Goal: Information Seeking & Learning: Learn about a topic

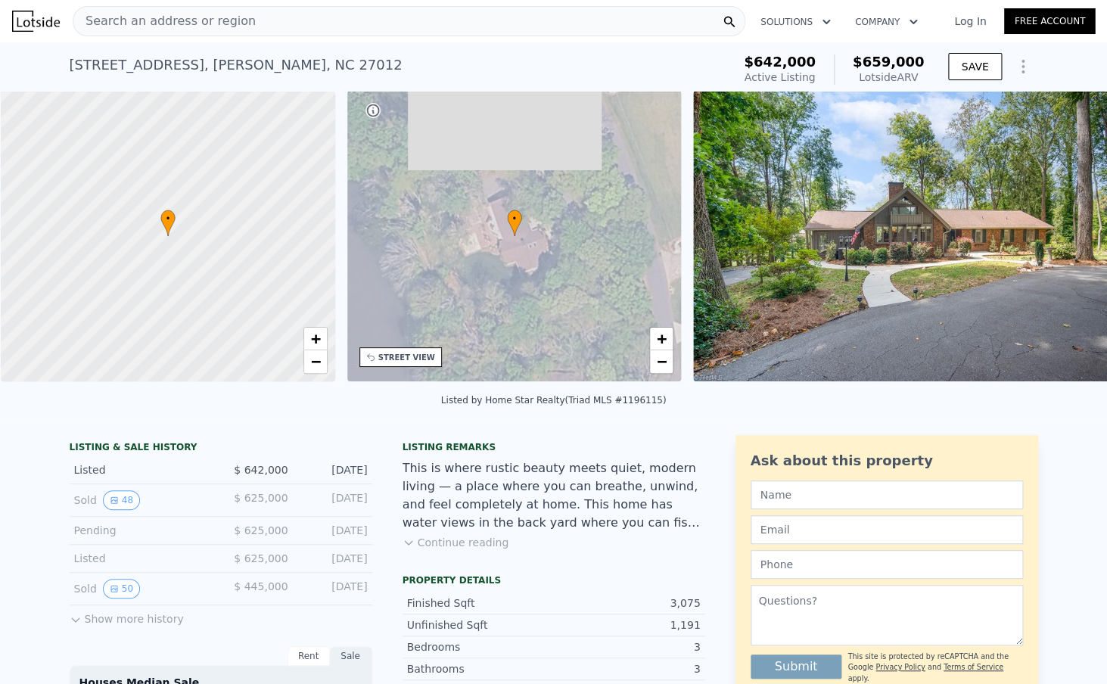
scroll to position [0, 6]
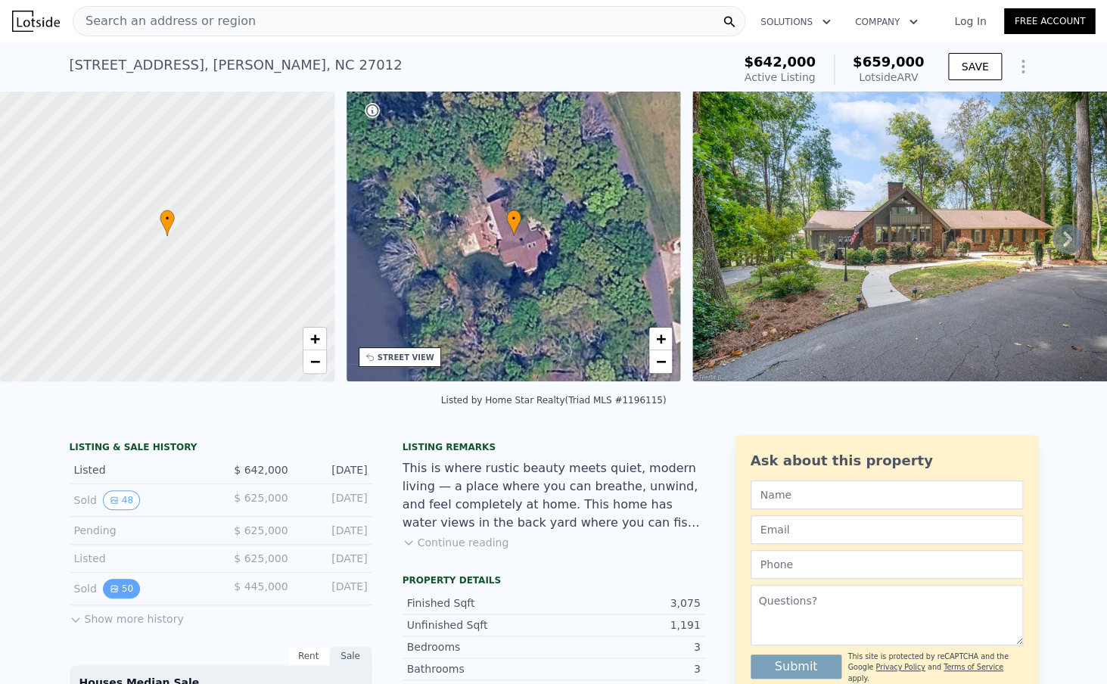
click at [134, 590] on button "50" at bounding box center [121, 589] width 37 height 20
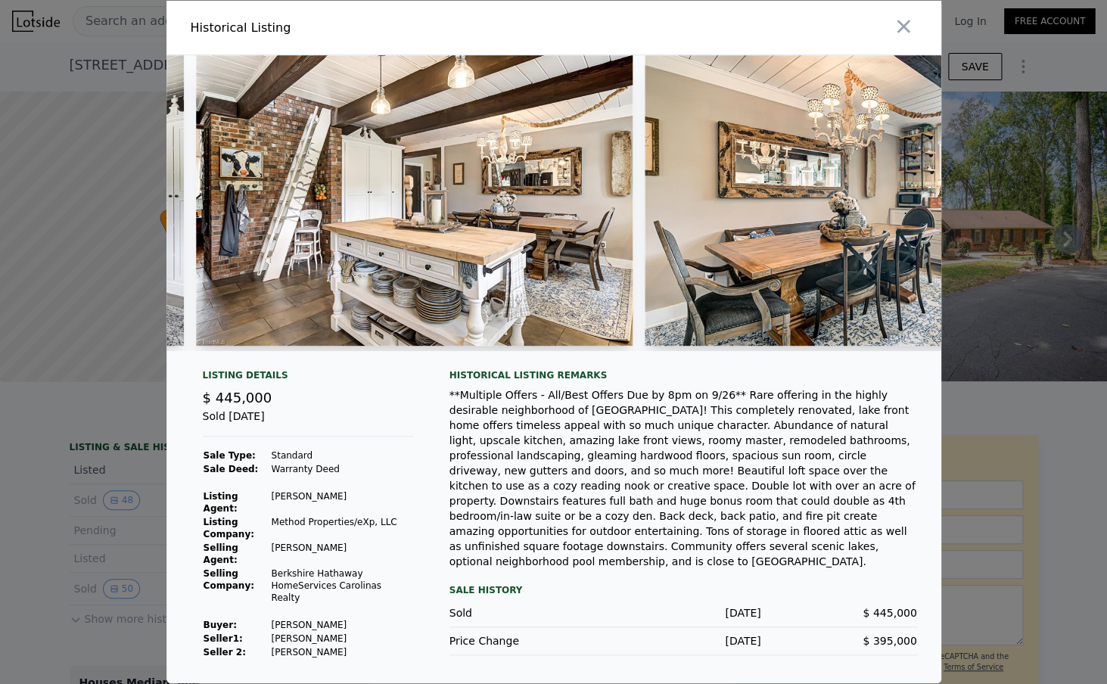
scroll to position [0, 7993]
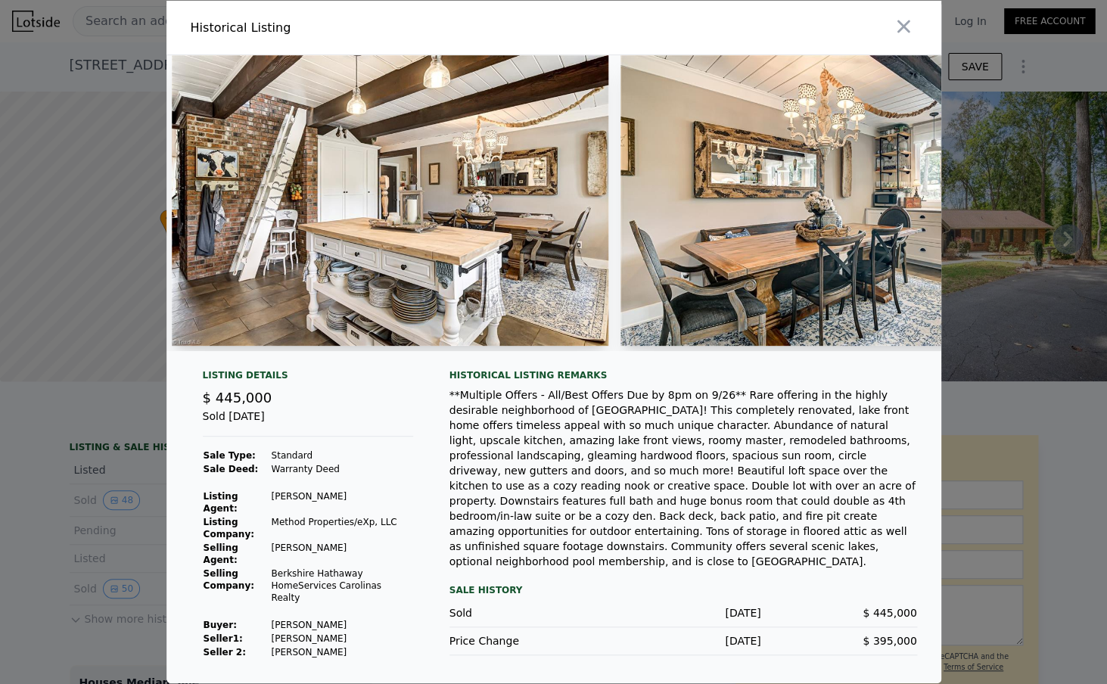
click at [242, 183] on img at bounding box center [390, 200] width 437 height 291
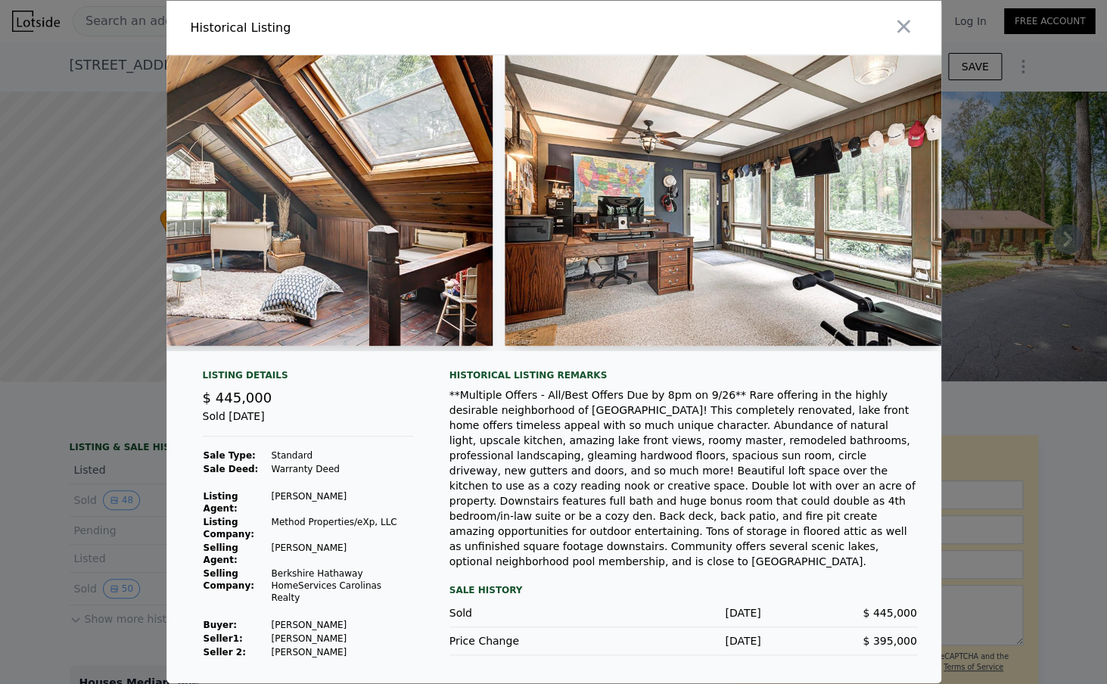
scroll to position [0, 9931]
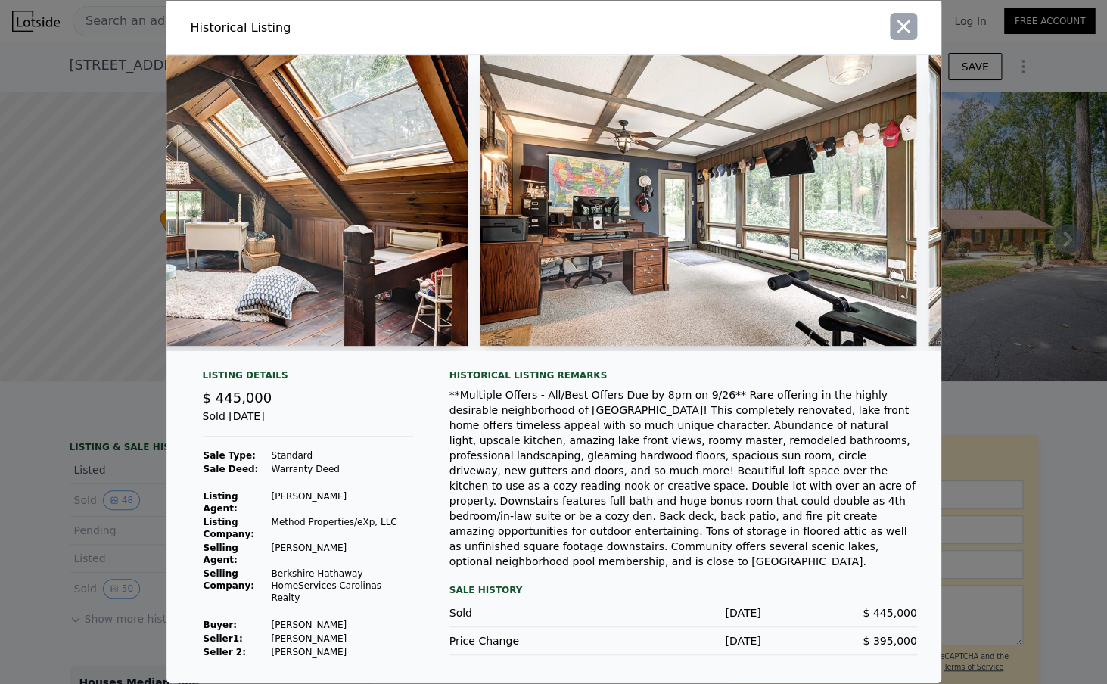
click at [911, 34] on icon "button" at bounding box center [903, 26] width 21 height 21
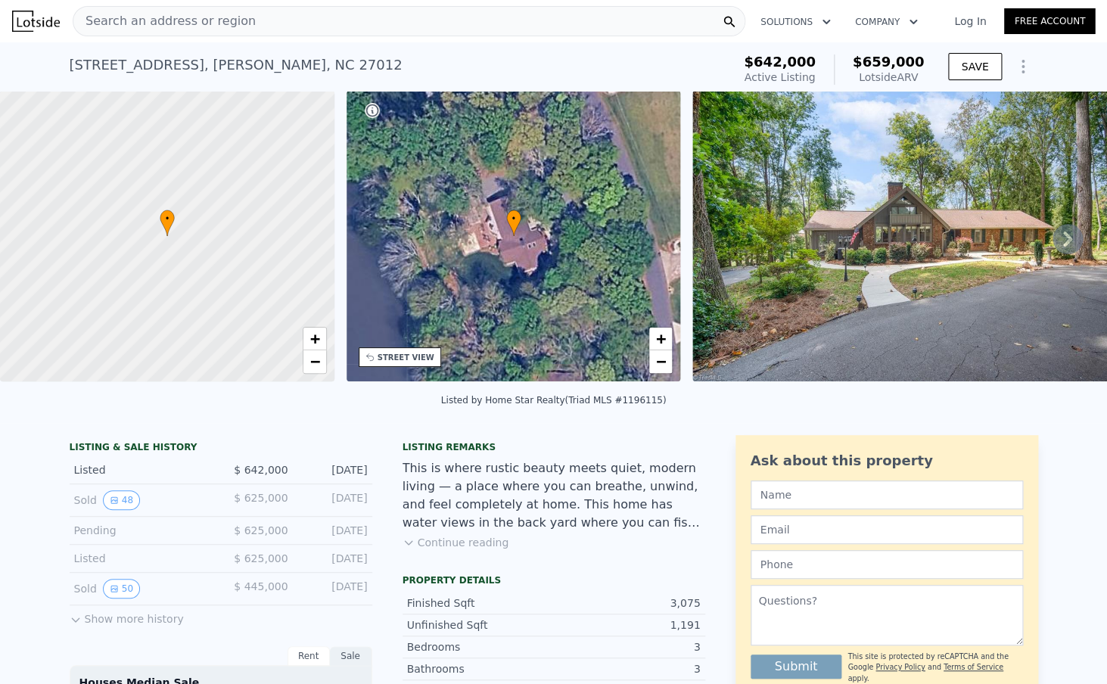
click at [125, 490] on div "Sold 48 $ 625,000 [DATE]" at bounding box center [221, 500] width 303 height 33
click at [120, 493] on button "48" at bounding box center [121, 500] width 37 height 20
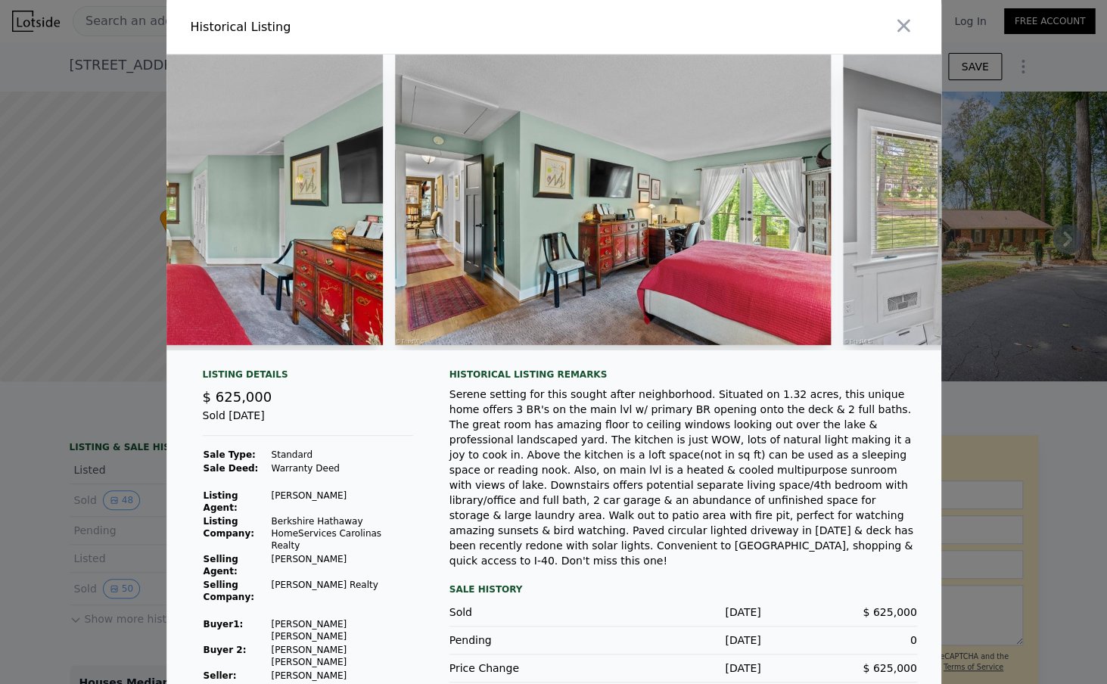
scroll to position [0, 14818]
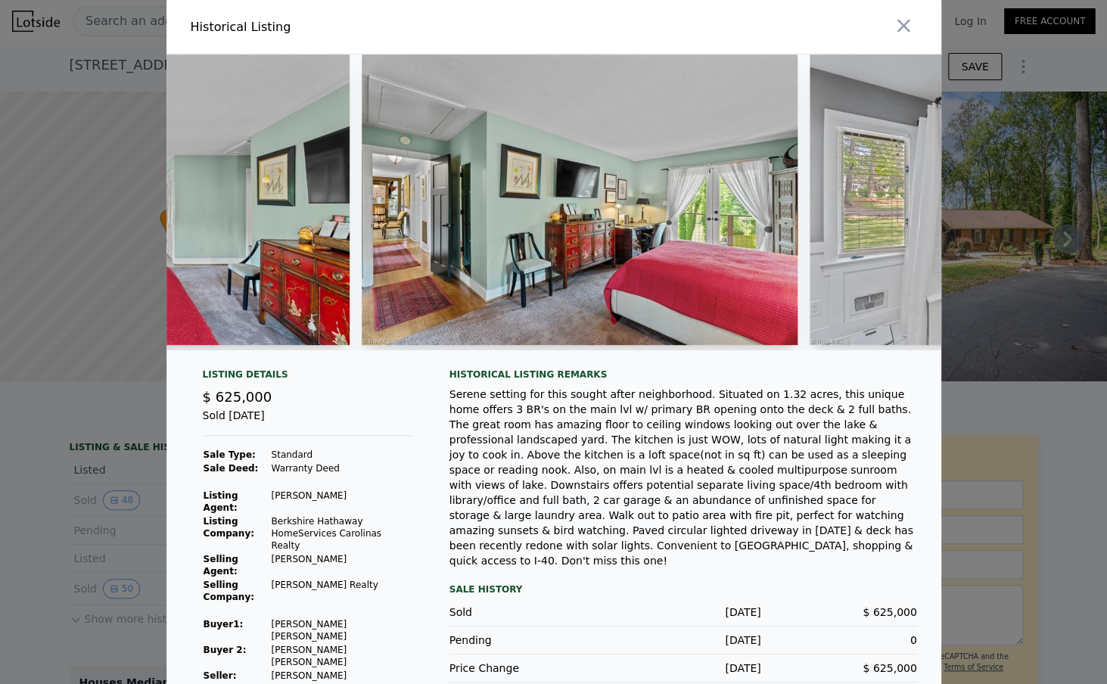
click at [47, 537] on div at bounding box center [553, 342] width 1107 height 684
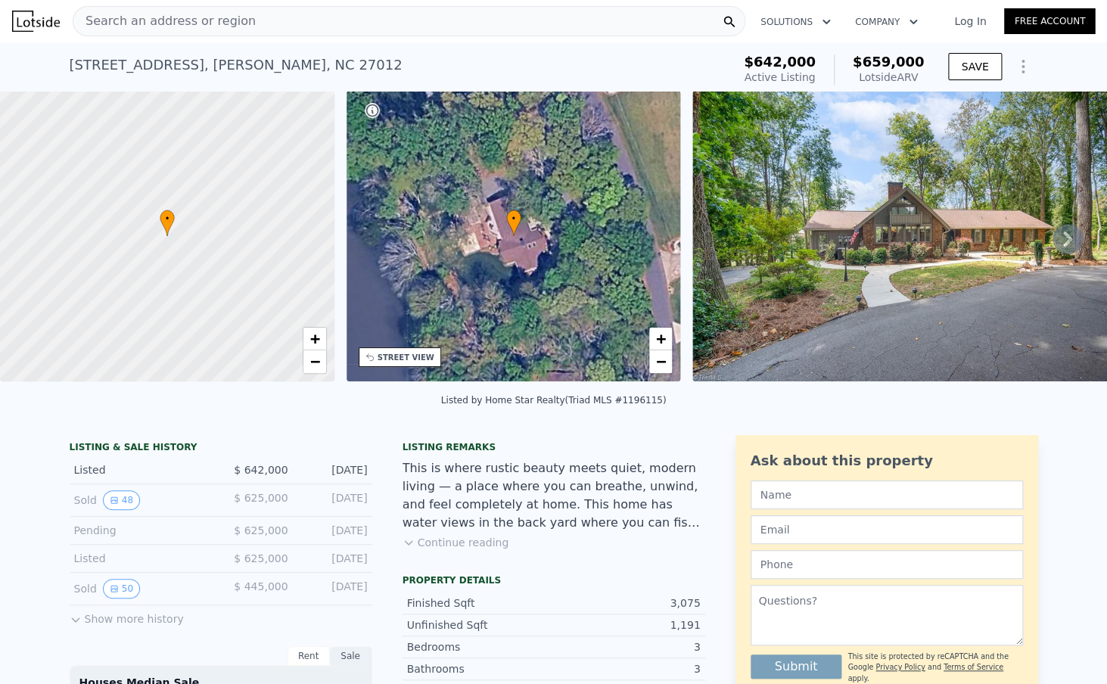
click at [447, 542] on button "Continue reading" at bounding box center [456, 542] width 107 height 15
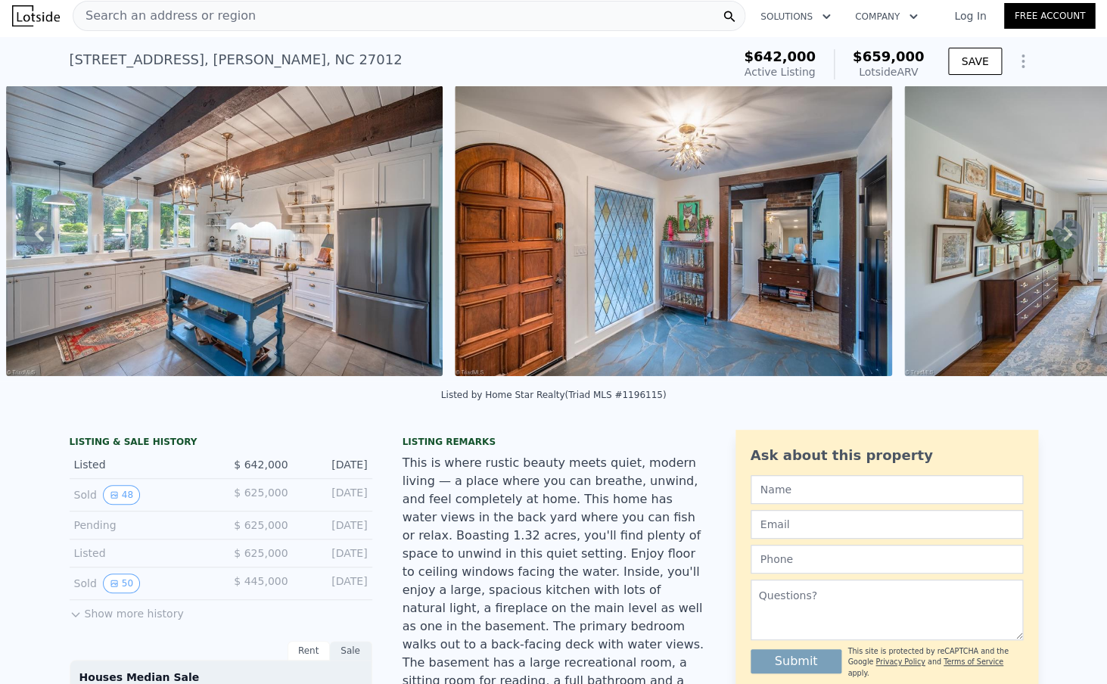
scroll to position [7, 0]
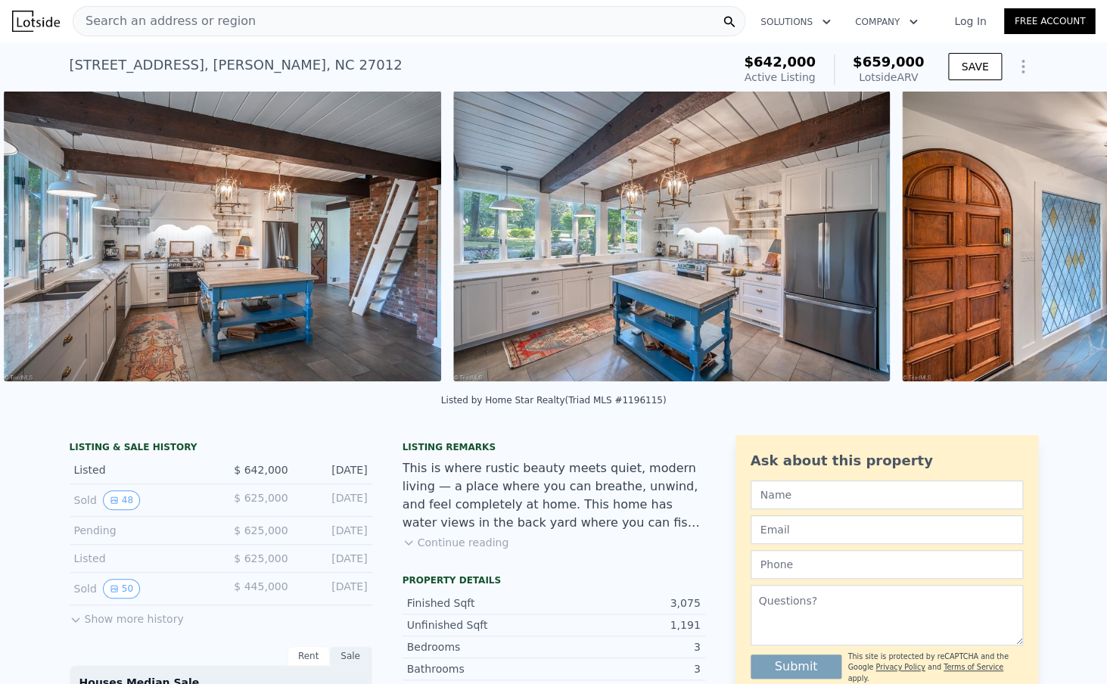
scroll to position [0, 2040]
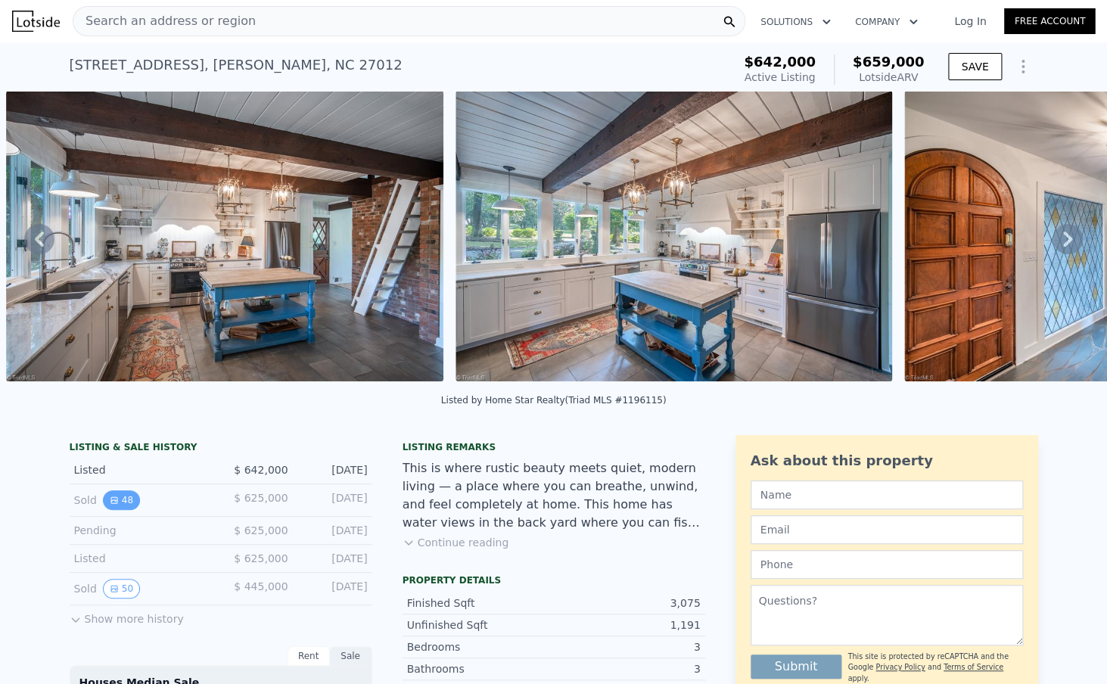
click at [123, 505] on button "48" at bounding box center [121, 500] width 37 height 20
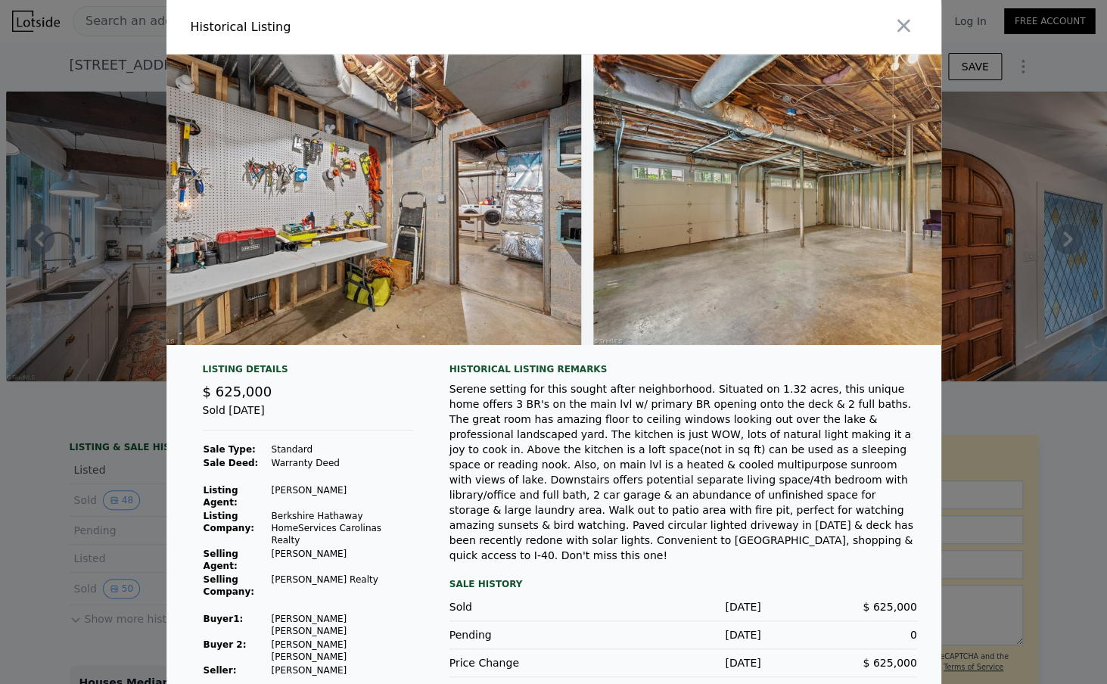
scroll to position [0, 20418]
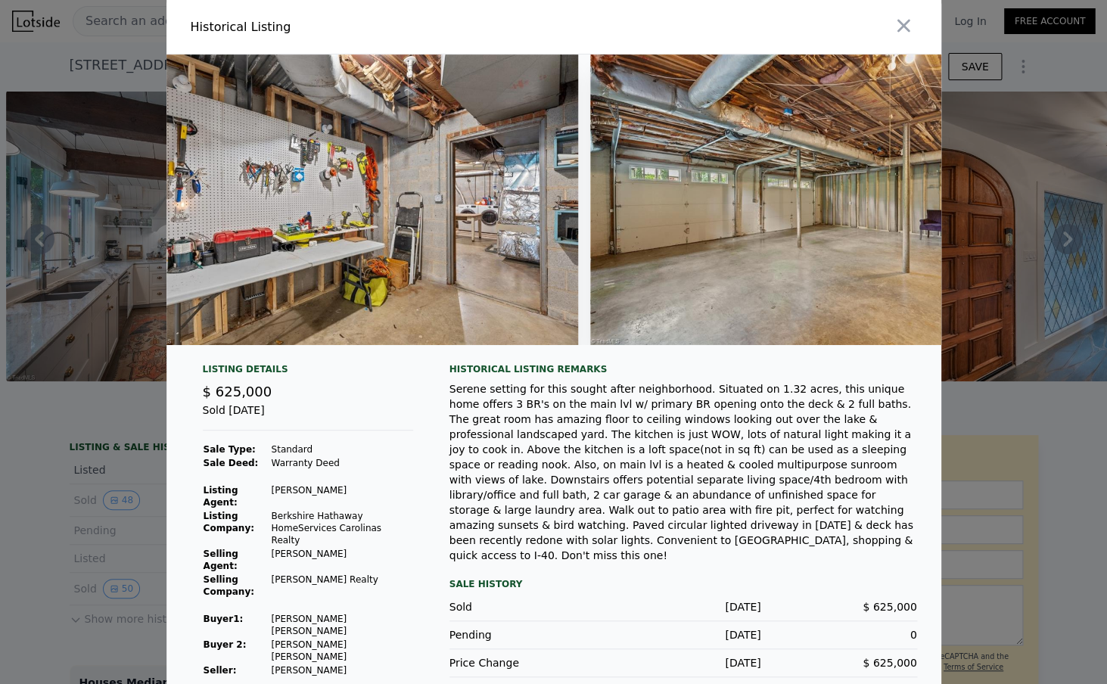
click at [33, 282] on div at bounding box center [553, 342] width 1107 height 684
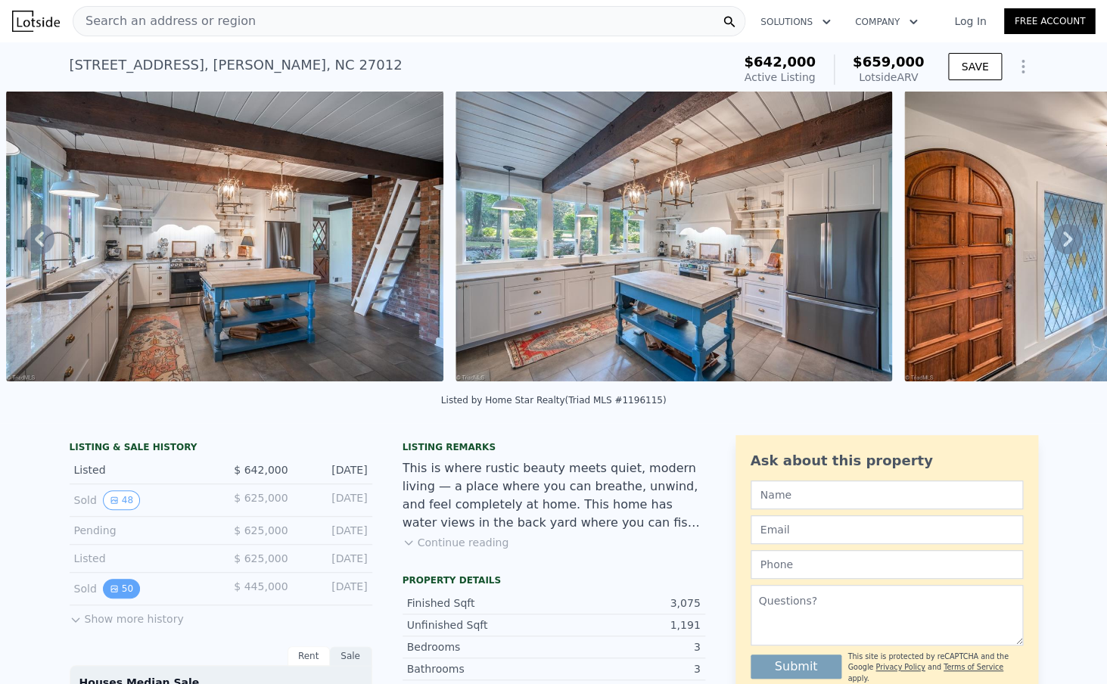
click at [126, 590] on button "50" at bounding box center [121, 589] width 37 height 20
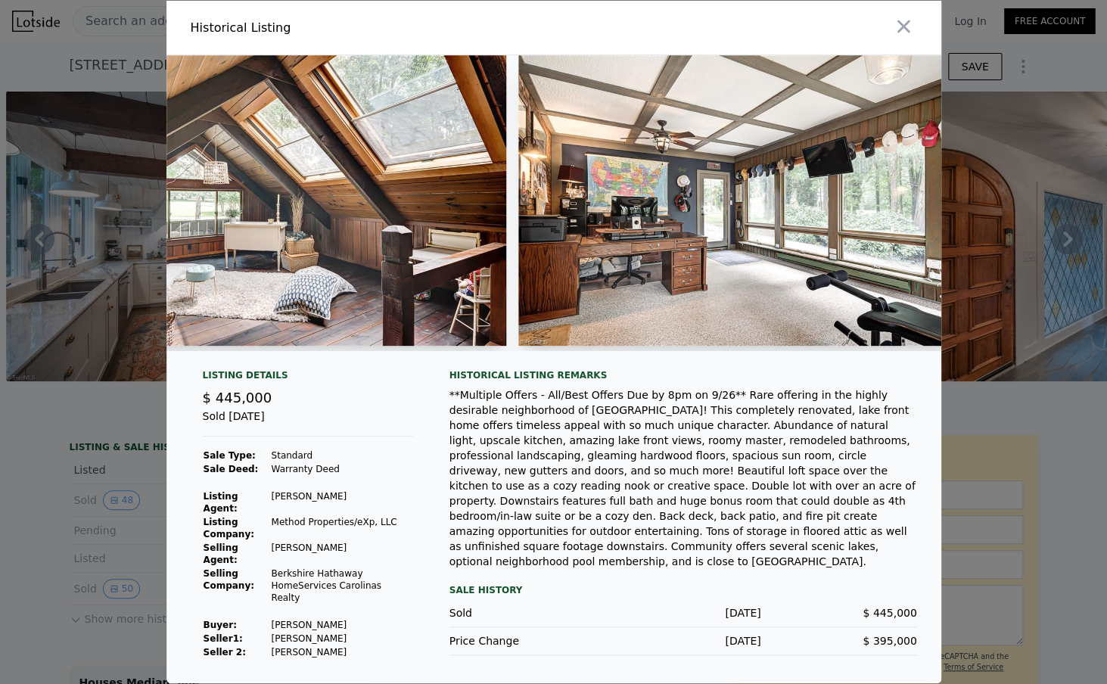
scroll to position [0, 9798]
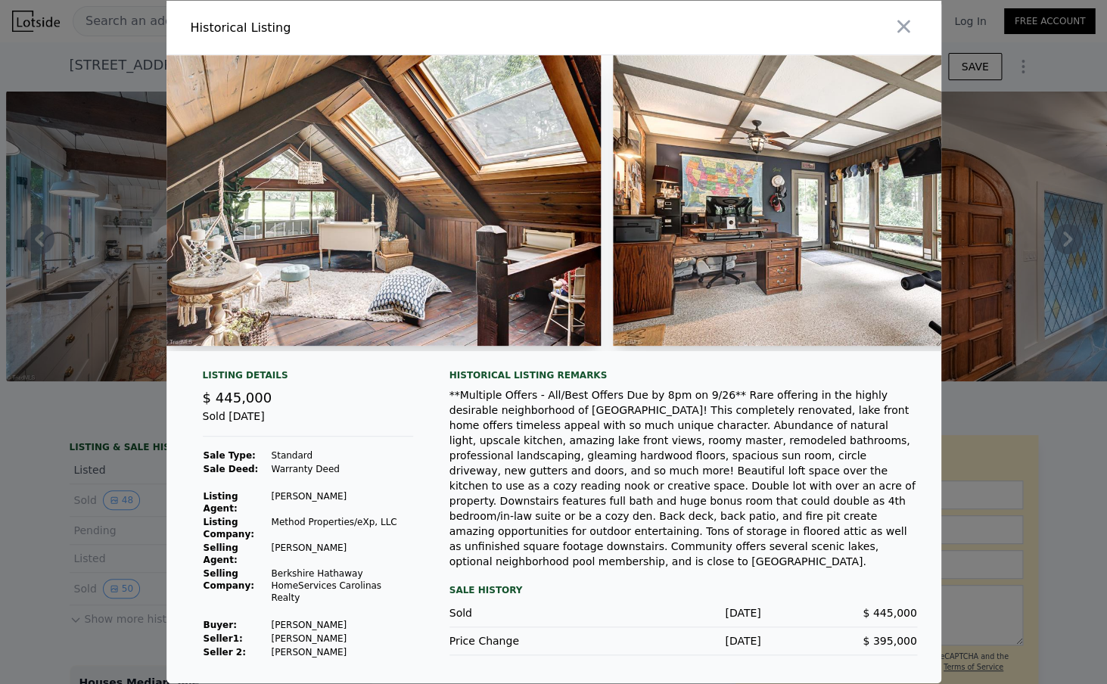
click at [123, 410] on div at bounding box center [553, 342] width 1107 height 684
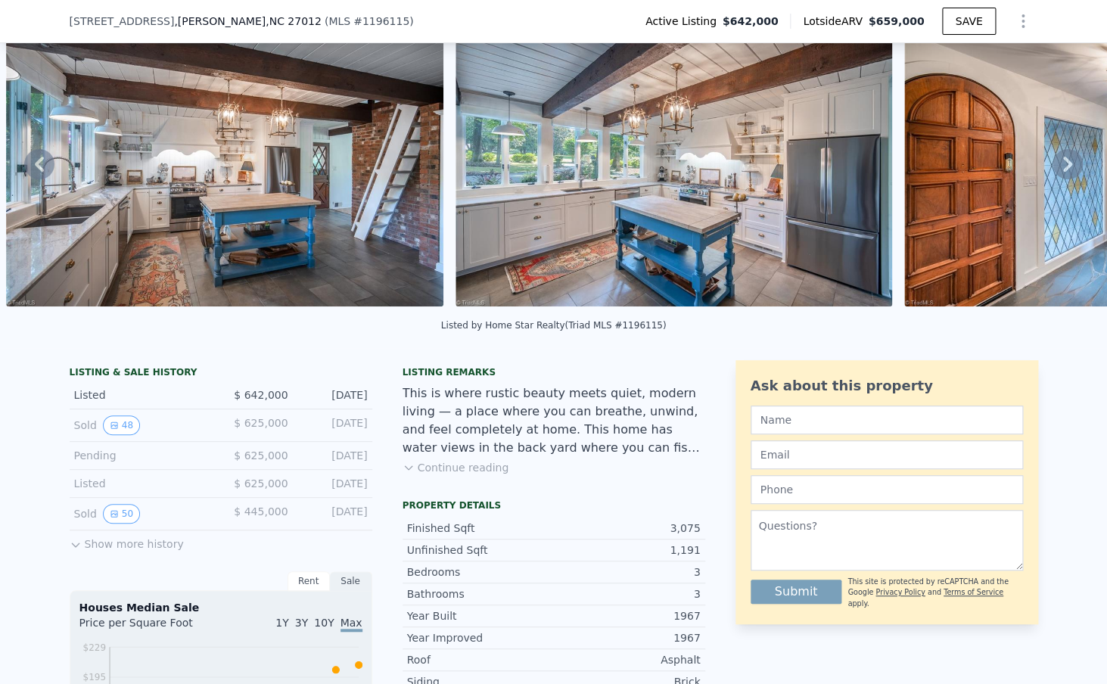
click at [158, 484] on div "Listed" at bounding box center [141, 483] width 135 height 15
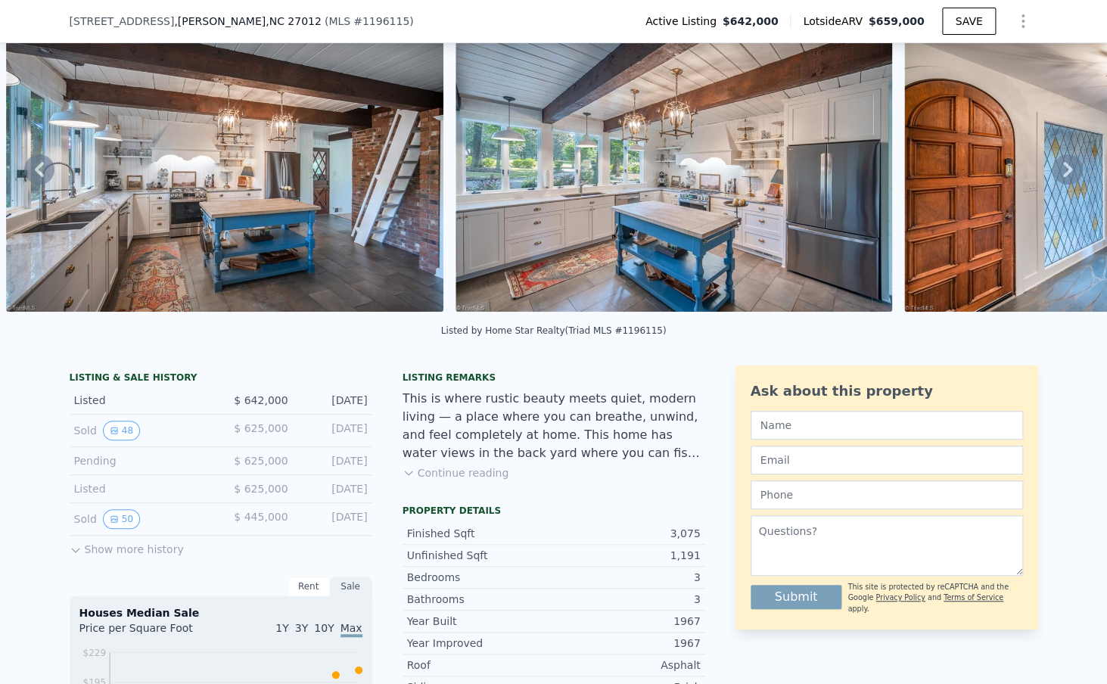
click at [153, 475] on div "Listed $ 625,000 May 15, 2024" at bounding box center [221, 489] width 303 height 28
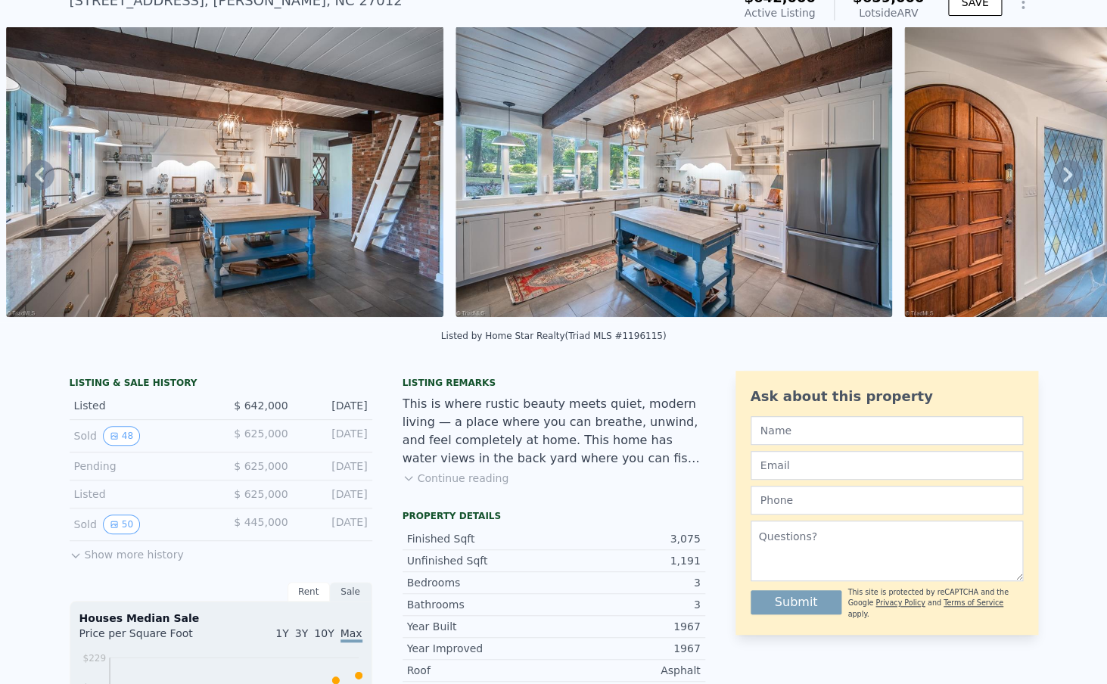
click at [142, 473] on div "Pending $ 625,000 May 20, 2024" at bounding box center [221, 467] width 303 height 28
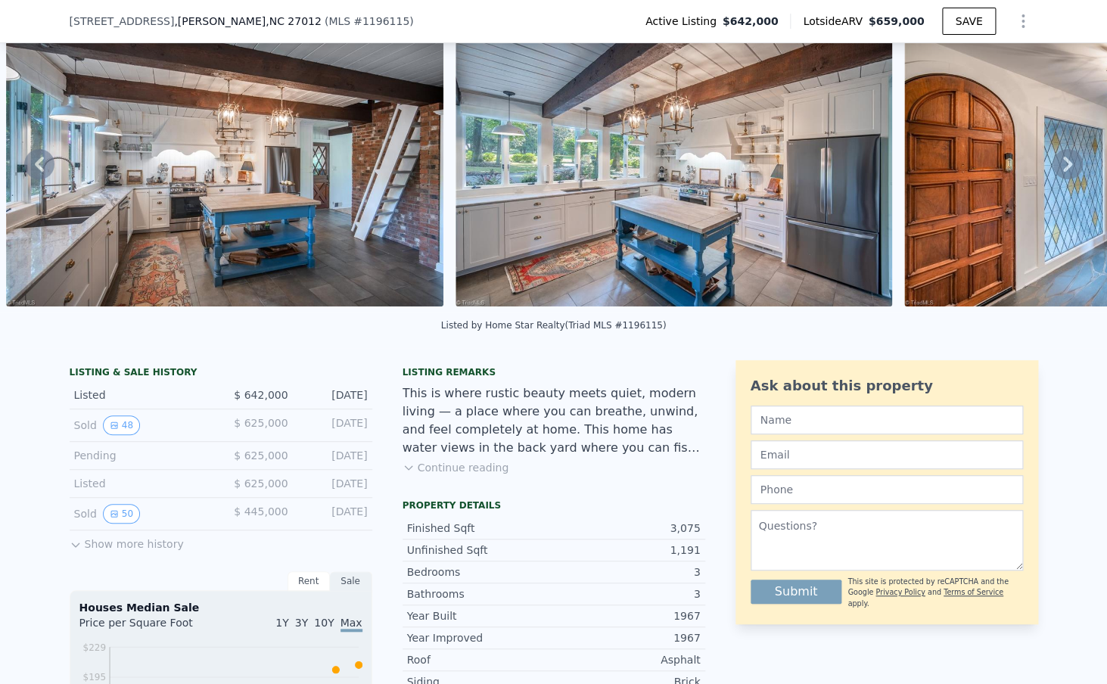
click at [79, 381] on div "LISTING & SALE HISTORY" at bounding box center [221, 373] width 303 height 15
click at [79, 387] on div "Listed $ 642,000 Sep 19, 2025" at bounding box center [221, 395] width 303 height 28
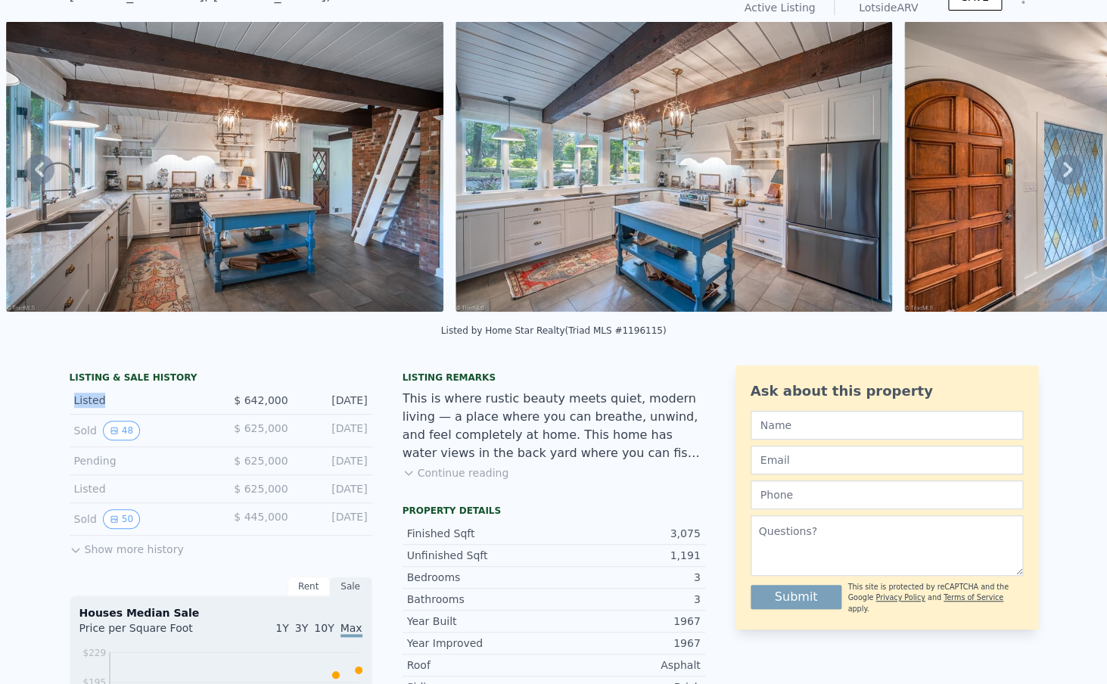
click at [79, 387] on div "Listed $ 642,000 Sep 19, 2025" at bounding box center [221, 401] width 303 height 28
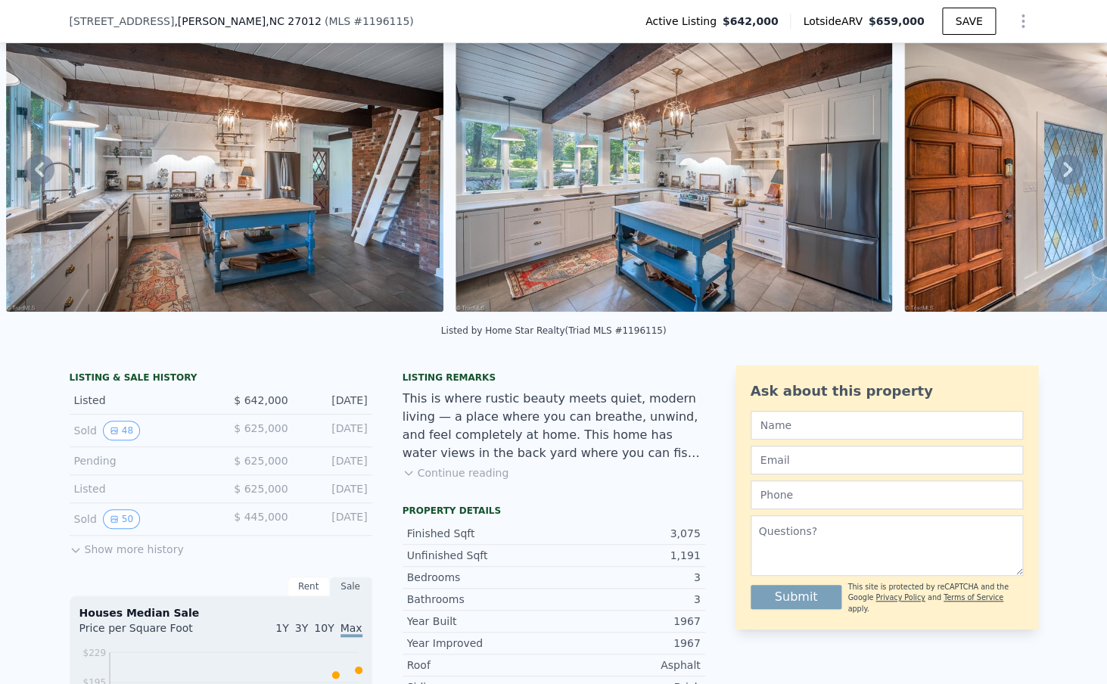
click at [260, 58] on img at bounding box center [224, 166] width 437 height 291
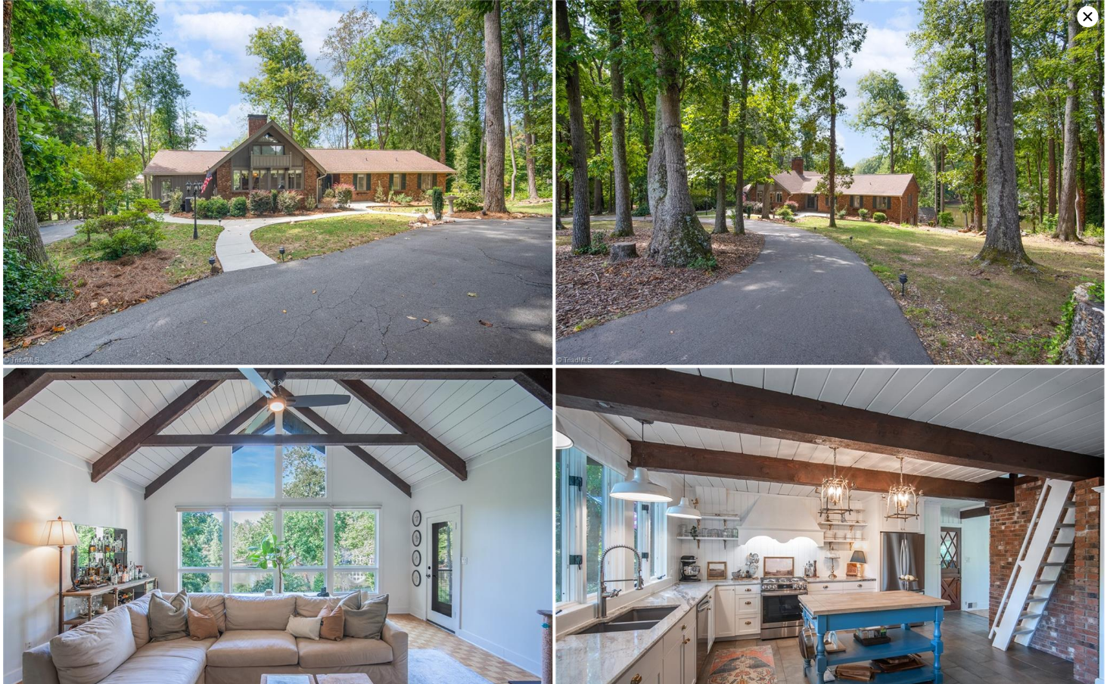
scroll to position [368, 0]
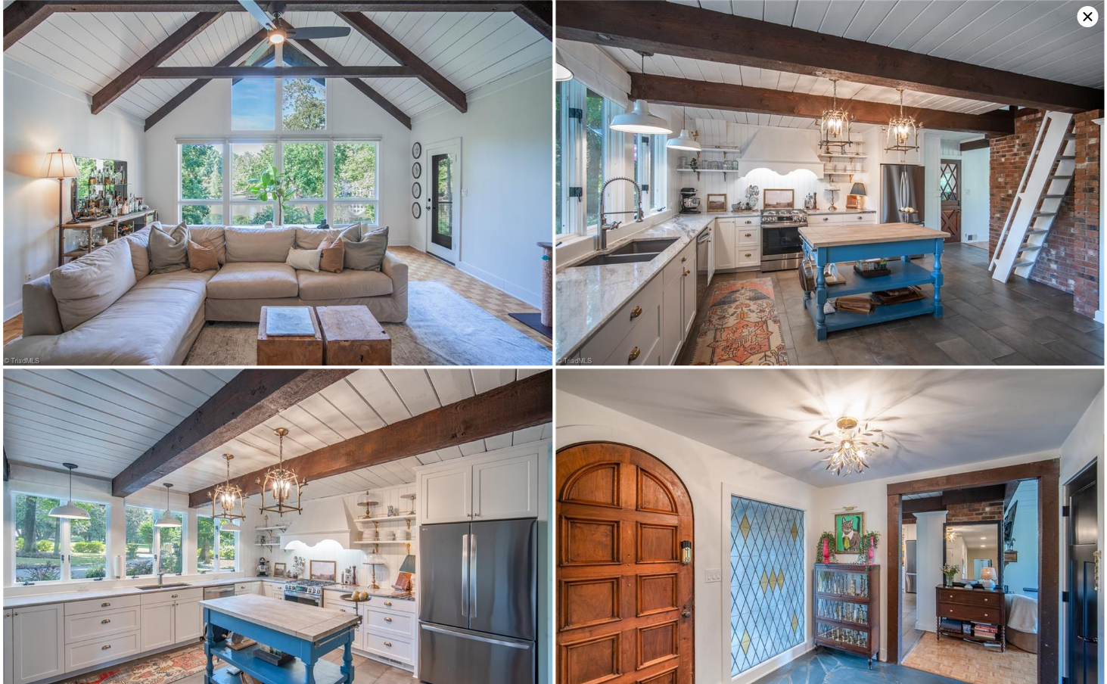
click at [1086, 17] on icon at bounding box center [1087, 16] width 21 height 21
